Goal: Task Accomplishment & Management: Use online tool/utility

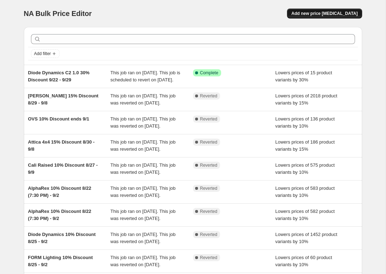
click at [318, 16] on span "Add new price [MEDICAL_DATA]" at bounding box center [324, 14] width 66 height 6
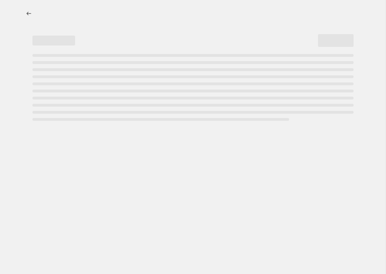
select select "percentage"
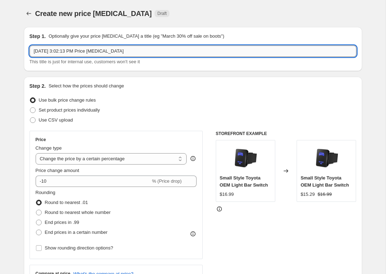
click at [214, 52] on input "[DATE] 3:02:13 PM Price [MEDICAL_DATA]" at bounding box center [193, 51] width 327 height 11
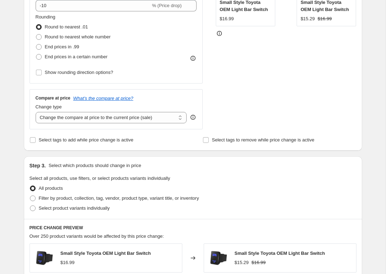
scroll to position [181, 0]
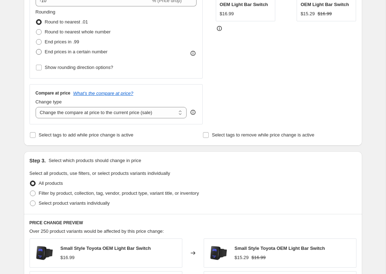
type input "OVS 10% Flash Sale 9/25 - 9/29"
click at [96, 54] on span "End prices in a certain number" at bounding box center [76, 51] width 63 height 5
click at [36, 49] on input "End prices in a certain number" at bounding box center [36, 49] width 0 height 0
radio input "true"
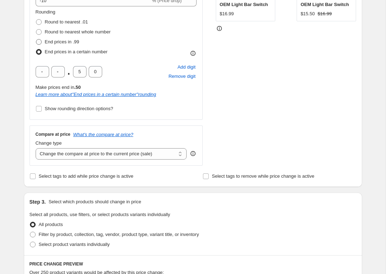
click at [75, 42] on span "End prices in .99" at bounding box center [62, 41] width 35 height 5
click at [36, 40] on input "End prices in .99" at bounding box center [36, 39] width 0 height 0
radio input "true"
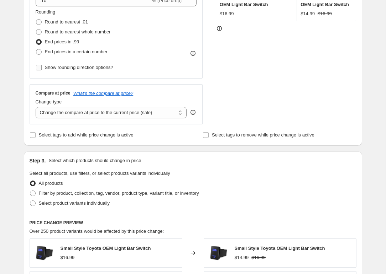
click at [73, 66] on span "Show rounding direction options?" at bounding box center [79, 67] width 68 height 5
click at [42, 66] on input "Show rounding direction options?" at bounding box center [39, 68] width 6 height 6
checkbox input "true"
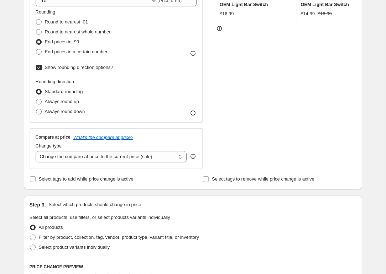
click at [78, 114] on span "Always round down" at bounding box center [65, 111] width 40 height 5
click at [36, 109] on input "Always round down" at bounding box center [36, 109] width 0 height 0
radio input "true"
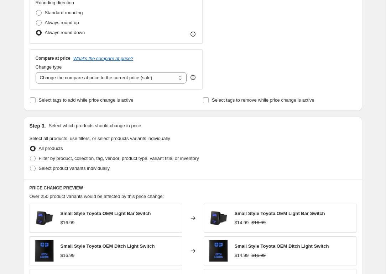
scroll to position [277, 0]
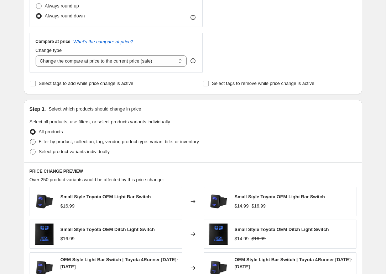
click at [86, 142] on span "Filter by product, collection, tag, vendor, product type, variant title, or inv…" at bounding box center [119, 141] width 160 height 5
click at [30, 140] on input "Filter by product, collection, tag, vendor, product type, variant title, or inv…" at bounding box center [30, 139] width 0 height 0
radio input "true"
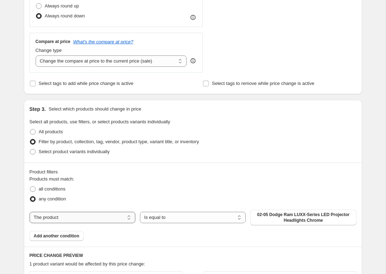
select select "vendor"
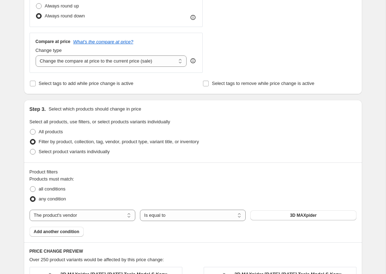
click at [290, 214] on span "3D MAXpider" at bounding box center [303, 216] width 27 height 6
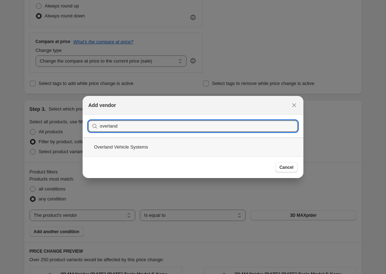
type input "overland"
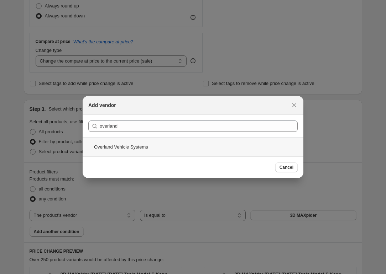
click at [140, 151] on div "Overland Vehicle Systems" at bounding box center [193, 147] width 221 height 19
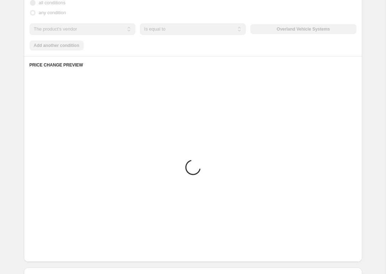
scroll to position [485, 0]
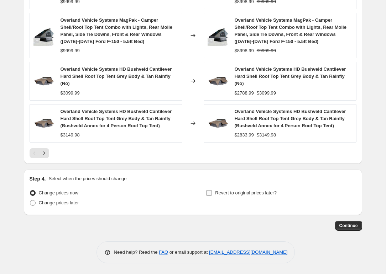
click at [235, 194] on span "Revert to original prices later?" at bounding box center [246, 192] width 62 height 5
click at [212, 194] on input "Revert to original prices later?" at bounding box center [209, 193] width 6 height 6
checkbox input "true"
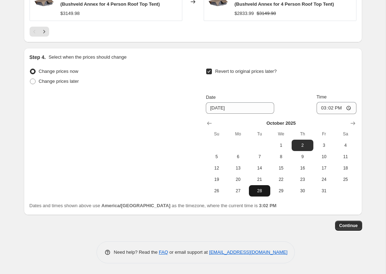
scroll to position [759, 0]
click at [280, 193] on span "29" at bounding box center [281, 191] width 16 height 6
type input "[DATE]"
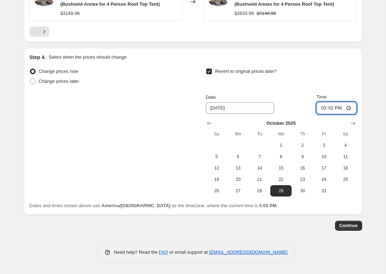
click at [331, 106] on input "15:02" at bounding box center [336, 108] width 40 height 12
type input "23:59"
click at [261, 190] on span "28" at bounding box center [260, 191] width 16 height 6
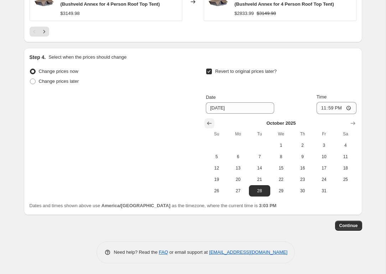
click at [208, 120] on icon "Show previous month, September 2025" at bounding box center [209, 123] width 7 height 7
click at [240, 191] on span "29" at bounding box center [238, 191] width 16 height 6
type input "[DATE]"
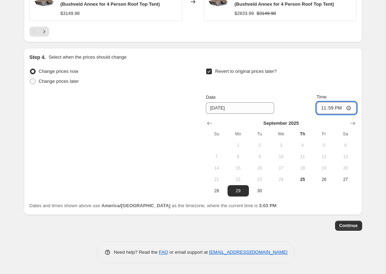
click at [330, 109] on input "23:59" at bounding box center [336, 108] width 40 height 12
type input "05:00"
click at [361, 224] on button "Continue" at bounding box center [348, 226] width 27 height 10
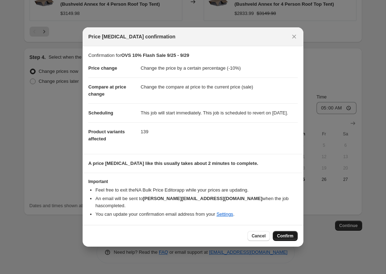
click at [286, 238] on span "Confirm" at bounding box center [285, 236] width 16 height 6
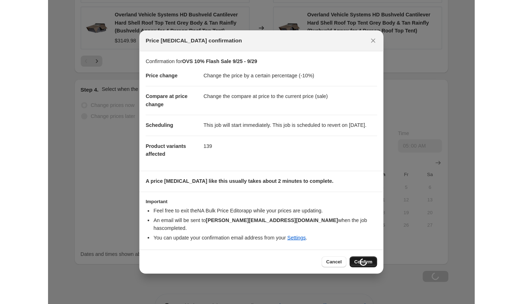
scroll to position [759, 0]
